Goal: Information Seeking & Learning: Learn about a topic

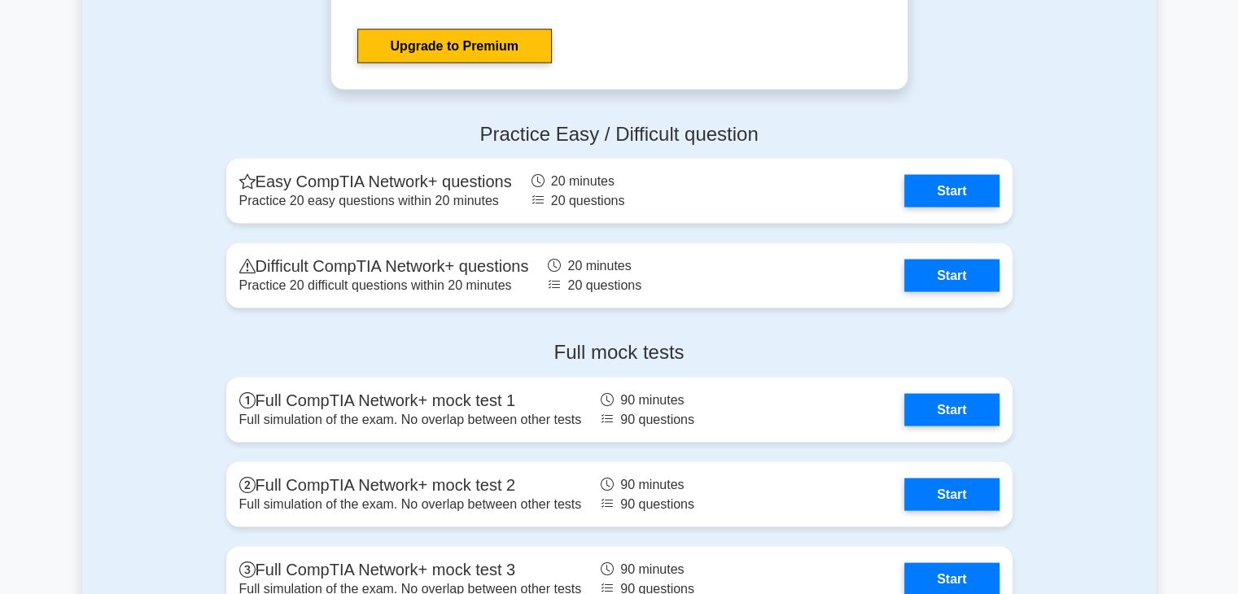
scroll to position [3174, 0]
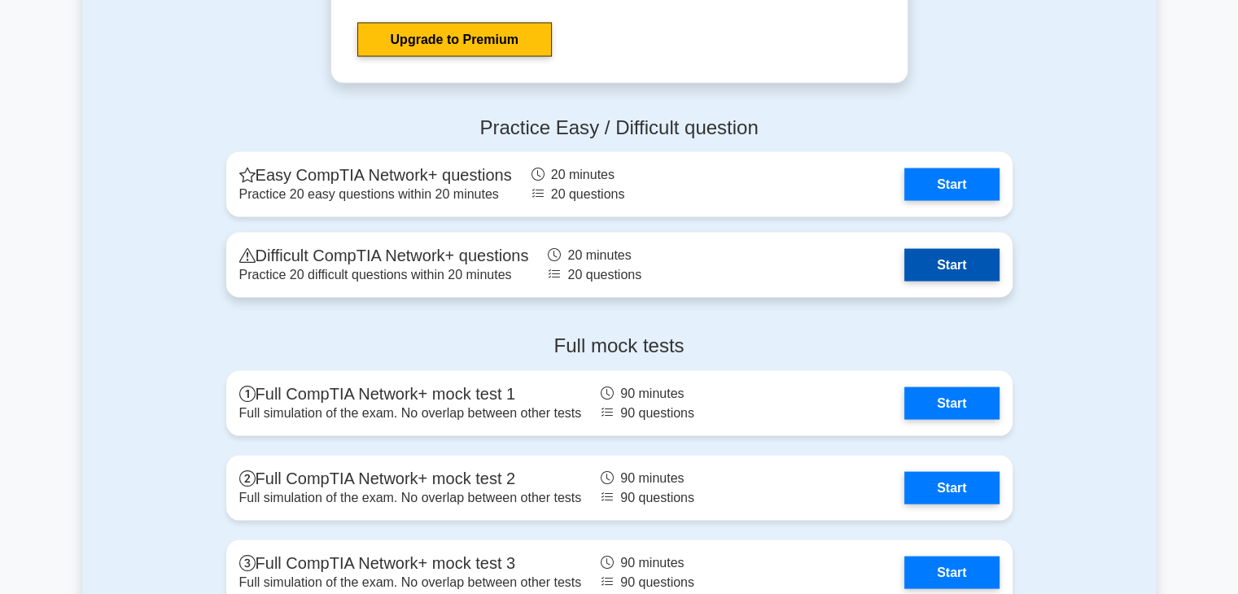
click at [967, 269] on link "Start" at bounding box center [951, 265] width 94 height 33
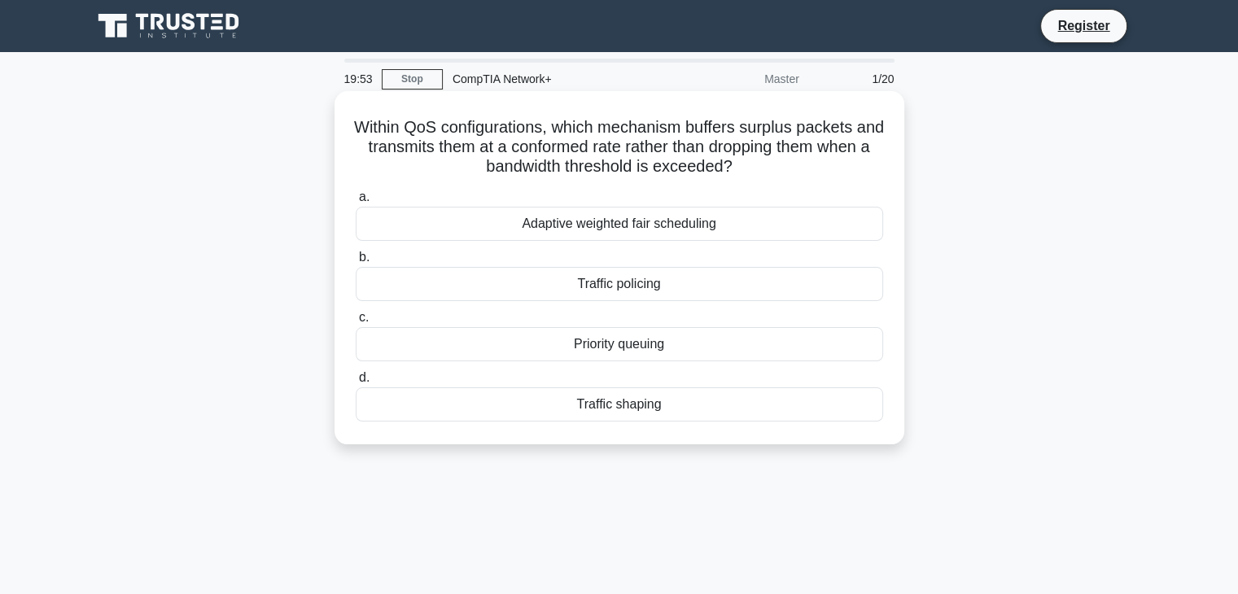
click at [646, 343] on div "Priority queuing" at bounding box center [619, 344] width 527 height 34
click at [356, 323] on input "c. Priority queuing" at bounding box center [356, 318] width 0 height 11
